Goal: Obtain resource: Download file/media

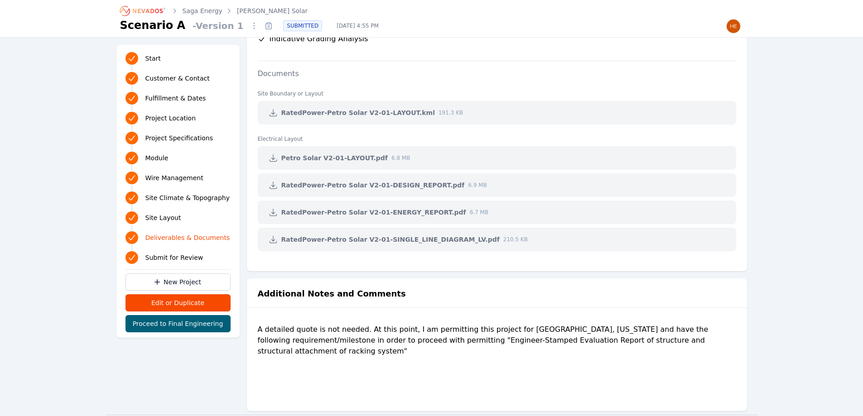
scroll to position [1908, 0]
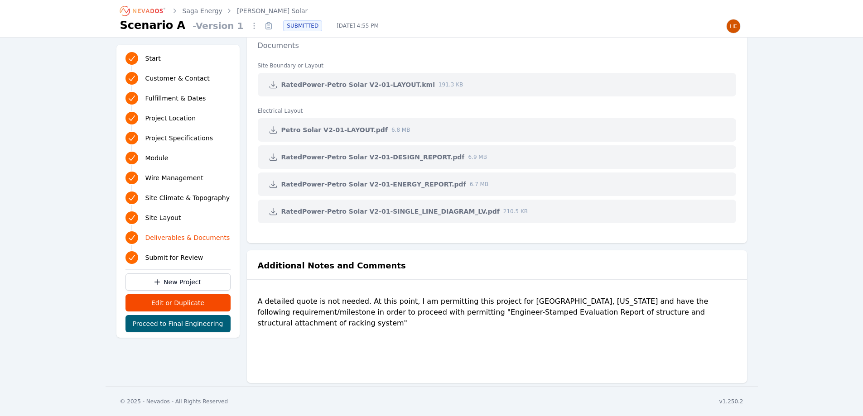
click at [272, 85] on icon at bounding box center [273, 85] width 7 height 7
click at [272, 132] on icon at bounding box center [273, 130] width 9 height 9
click at [275, 160] on icon at bounding box center [273, 157] width 7 height 7
click at [273, 186] on icon at bounding box center [273, 184] width 7 height 7
click at [272, 209] on icon at bounding box center [273, 211] width 9 height 9
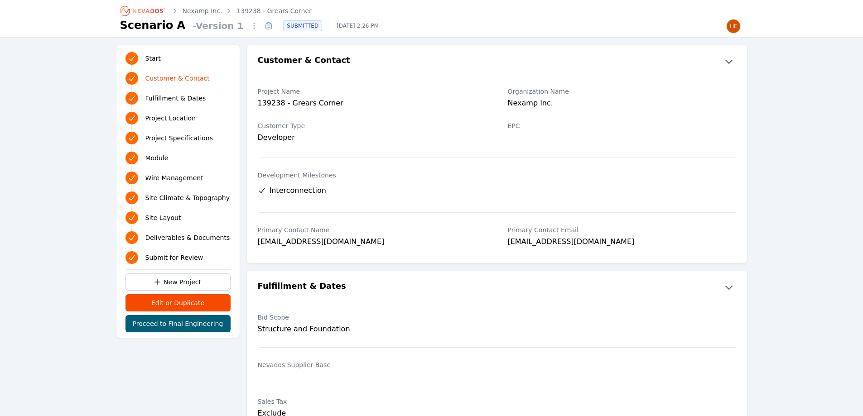
drag, startPoint x: 591, startPoint y: 245, endPoint x: 587, endPoint y: 240, distance: 6.2
click at [588, 242] on div "[EMAIL_ADDRESS][DOMAIN_NAME]" at bounding box center [622, 243] width 228 height 13
drag, startPoint x: 587, startPoint y: 240, endPoint x: 502, endPoint y: 239, distance: 85.6
click at [501, 239] on div "Primary Contact Name [EMAIL_ADDRESS][DOMAIN_NAME] Primary Contact Email [EMAIL_…" at bounding box center [497, 237] width 500 height 34
copy div "[EMAIL_ADDRESS][DOMAIN_NAME]"
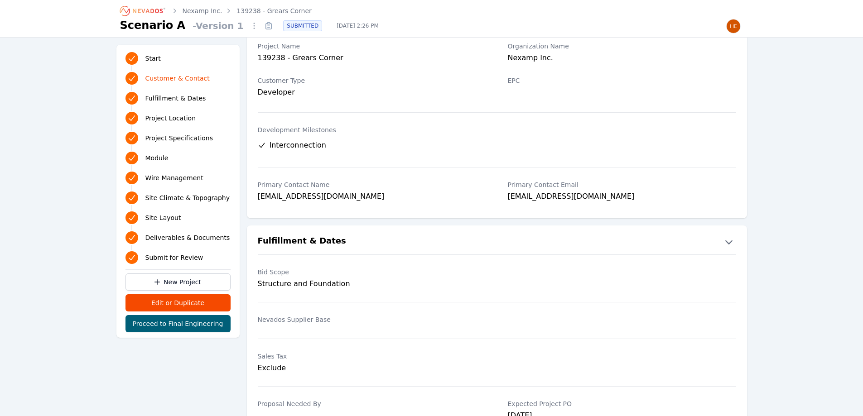
click at [391, 304] on div "Bid Scope Structure and Foundation Nevados Supplier Base Sales Tax Exclude Prop…" at bounding box center [497, 359] width 500 height 208
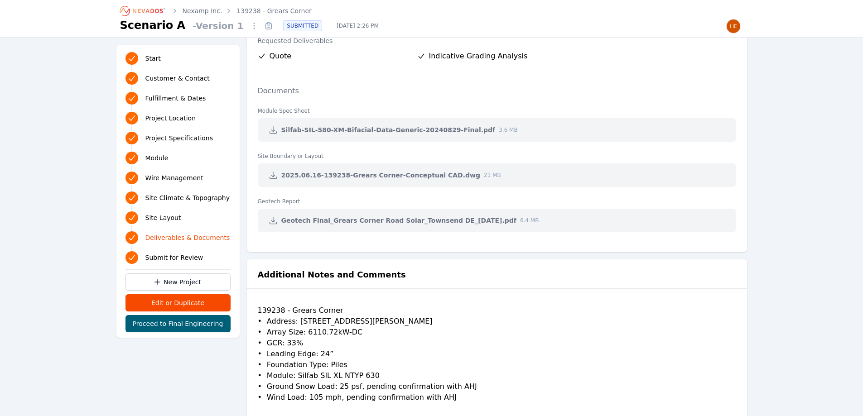
scroll to position [1894, 0]
